Goal: Task Accomplishment & Management: Use online tool/utility

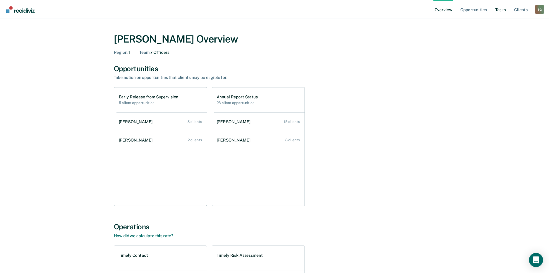
click at [503, 9] on link "Tasks" at bounding box center [500, 9] width 13 height 19
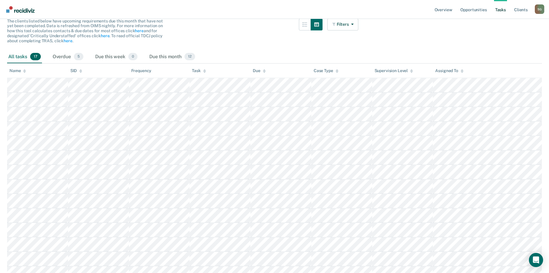
scroll to position [17, 0]
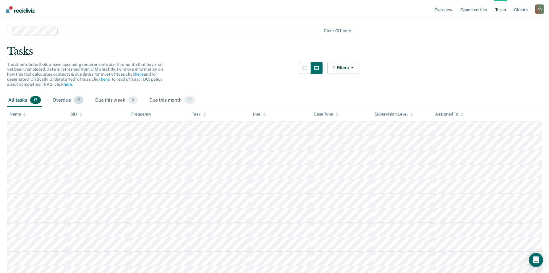
click at [69, 98] on div "Overdue 5" at bounding box center [67, 100] width 33 height 13
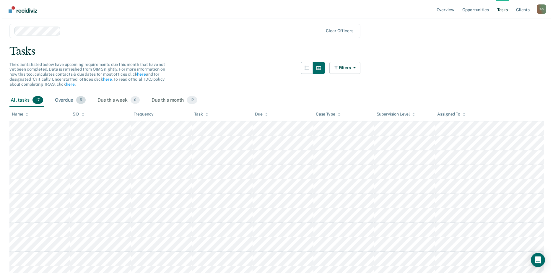
scroll to position [0, 0]
